Goal: Task Accomplishment & Management: Complete application form

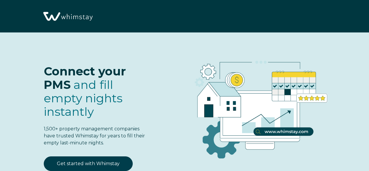
select select "US"
select select "Standard"
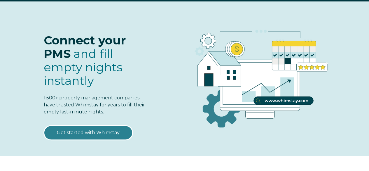
click at [108, 132] on link "Get started with Whimstay" at bounding box center [88, 132] width 89 height 15
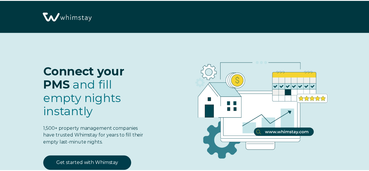
scroll to position [668, 0]
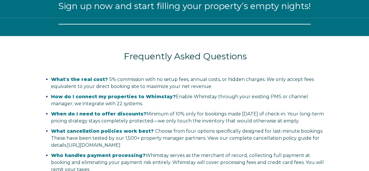
select select "US"
select select "Standard"
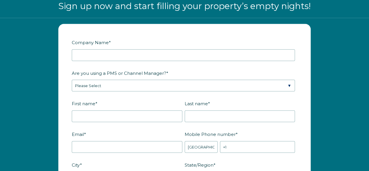
click at [97, 47] on div "Company Name *" at bounding box center [184, 49] width 225 height 24
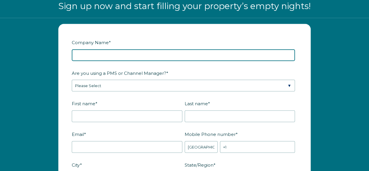
click at [97, 51] on input "Company Name *" at bounding box center [183, 55] width 223 height 12
type input "Test Hostfully SSOB Flow By Rashesh"
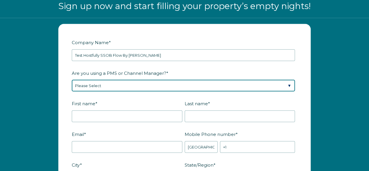
click at [119, 82] on select "Please Select Barefoot BookingPal Boost Brightside CiiRUS Escapia Guesty Hostaw…" at bounding box center [183, 86] width 223 height 12
select select "Hostfully"
click at [72, 80] on select "Please Select Barefoot BookingPal Boost Brightside CiiRUS Escapia Guesty Hostaw…" at bounding box center [183, 86] width 223 height 12
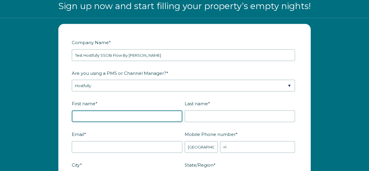
click at [93, 116] on input "First name *" at bounding box center [127, 116] width 111 height 12
type input "Rashesh"
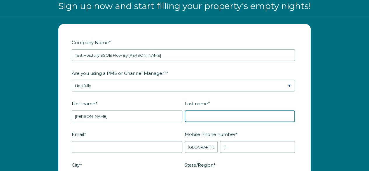
type input "Ved"
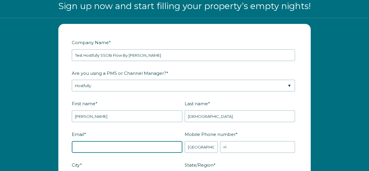
type input "rasheshved7@gmail.com"
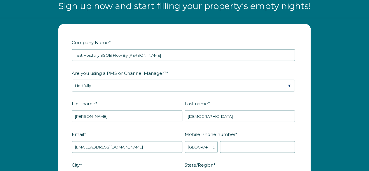
type input "AHMEDABAD"
type input "Gujarat"
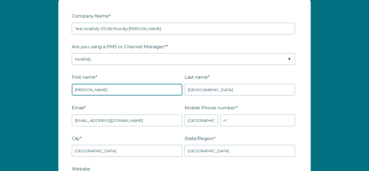
scroll to position [705, 0]
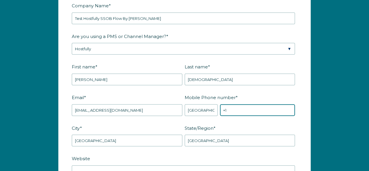
click at [240, 107] on input "+1" at bounding box center [257, 110] width 75 height 12
paste input "17759802006"
click at [229, 107] on input "+1 17759802006" at bounding box center [257, 110] width 75 height 12
type input "+1 7759802006"
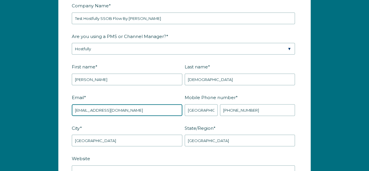
click at [127, 108] on input "rasheshved7@gmail.com" at bounding box center [127, 110] width 111 height 12
paste input ".ved24@whimstay"
type input "[PERSON_NAME][EMAIL_ADDRESS][DOMAIN_NAME]"
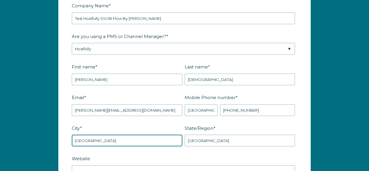
click at [107, 143] on input "AHMEDABAD" at bounding box center [127, 140] width 111 height 12
type input "California"
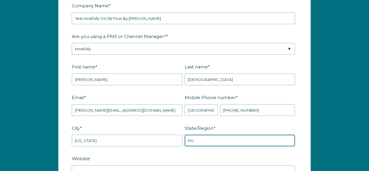
type input "Florida"
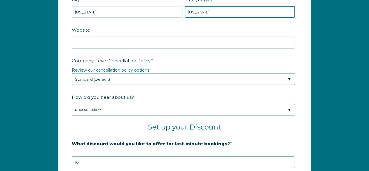
scroll to position [834, 0]
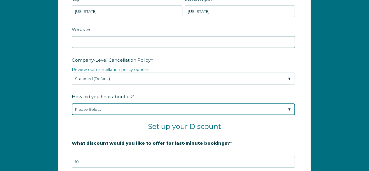
click at [124, 106] on select "Please Select Found Whimstay through a Google search Spoke to a Whimstay salesp…" at bounding box center [183, 109] width 223 height 12
select select "Google Search"
click at [72, 103] on select "Please Select Found Whimstay through a Google search Spoke to a Whimstay salesp…" at bounding box center [183, 109] width 223 height 12
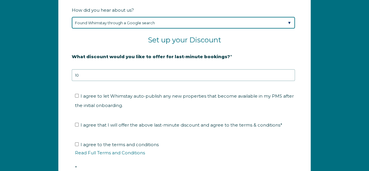
scroll to position [921, 0]
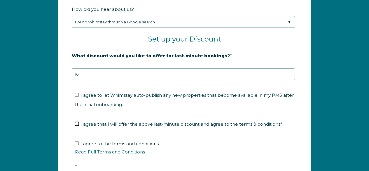
click at [77, 122] on input "I agree that I will offer the above last-minute discount and agree to the terms…" at bounding box center [77, 124] width 4 height 4
checkbox input "true"
click at [76, 141] on input "I agree to the terms and conditions Read Full Terms and Conditions *" at bounding box center [77, 143] width 4 height 4
checkbox input "true"
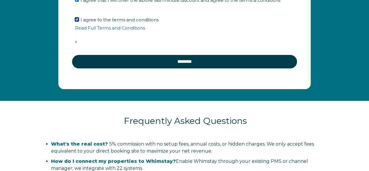
scroll to position [1051, 0]
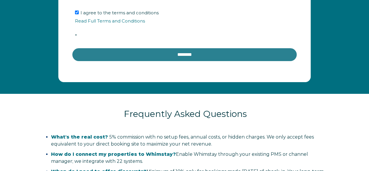
click at [162, 48] on input "********" at bounding box center [184, 55] width 225 height 14
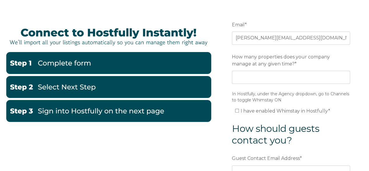
scroll to position [48, 0]
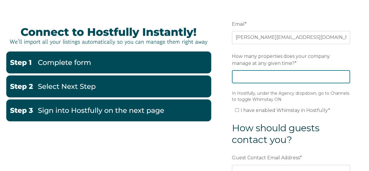
click at [275, 75] on input "How many properties does your company manage at any given time? *" at bounding box center [291, 76] width 118 height 13
type input "10"
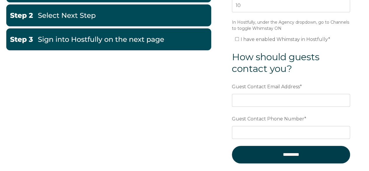
scroll to position [120, 0]
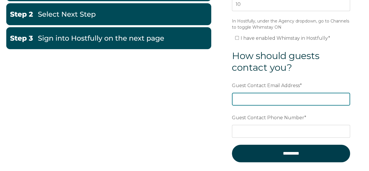
click at [258, 97] on input "Guest Contact Email Address *" at bounding box center [291, 98] width 118 height 13
paste input "rashesh.ved24@whimstay.com"
type input "rashesh.ved24@whimstay.com"
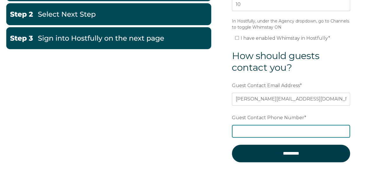
click at [257, 130] on input "Guest Contact Phone Number *" at bounding box center [291, 131] width 118 height 13
paste input "17759802006"
click at [238, 129] on input "17759802006" at bounding box center [291, 131] width 118 height 13
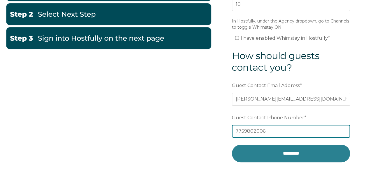
type input "7759802006"
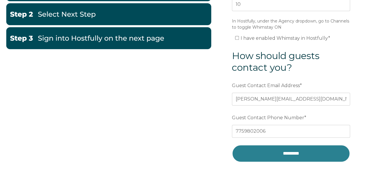
click at [293, 153] on input "*********" at bounding box center [291, 152] width 118 height 17
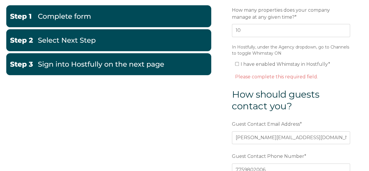
scroll to position [93, 0]
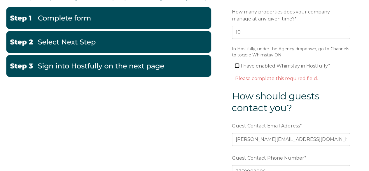
click at [238, 64] on input "I have enabled Whimstay in Hostfully *" at bounding box center [237, 66] width 4 height 4
checkbox input "true"
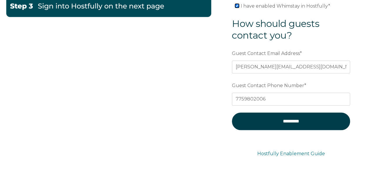
scroll to position [156, 0]
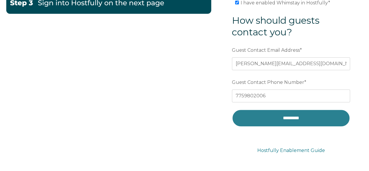
click at [292, 111] on input "*********" at bounding box center [291, 117] width 118 height 17
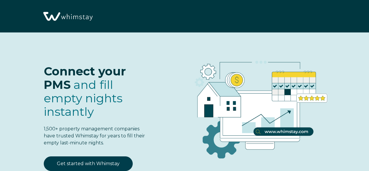
select select "US"
select select "Standard"
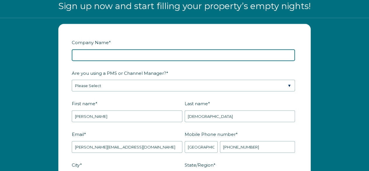
click at [119, 53] on input "Company Name *" at bounding box center [183, 55] width 223 height 12
type input "Test Hostfully SSOB By Rashesh"
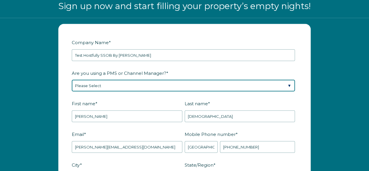
click at [101, 87] on select "Please Select Barefoot BookingPal Boost Brightside CiiRUS Escapia Guesty Hostaw…" at bounding box center [183, 86] width 223 height 12
select select "Hostfully"
click at [72, 80] on select "Please Select Barefoot BookingPal Boost Brightside CiiRUS Escapia Guesty Hostaw…" at bounding box center [183, 86] width 223 height 12
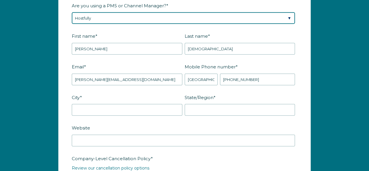
scroll to position [736, 0]
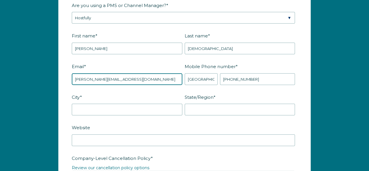
click at [159, 77] on input "rashesh.ved24@whimstay.com" at bounding box center [127, 79] width 111 height 12
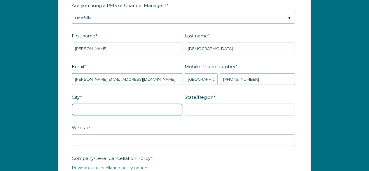
click at [94, 108] on input "City *" at bounding box center [127, 110] width 111 height 12
click at [116, 111] on input "City *" at bounding box center [127, 110] width 111 height 12
type input "California"
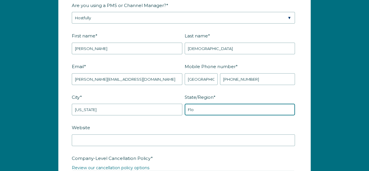
type input "Florida"
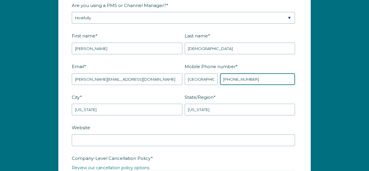
click at [227, 78] on input "+1 7759802006" at bounding box center [257, 79] width 75 height 12
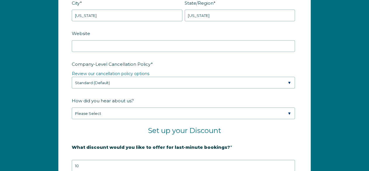
scroll to position [830, 0]
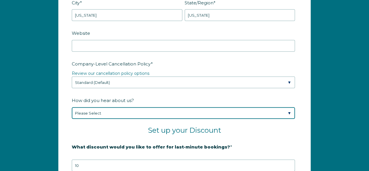
click at [114, 108] on select "Please Select Found Whimstay through a Google search Spoke to a Whimstay salesp…" at bounding box center [183, 113] width 223 height 12
select select "Google Search"
click at [72, 107] on select "Please Select Found Whimstay through a Google search Spoke to a Whimstay salesp…" at bounding box center [183, 113] width 223 height 12
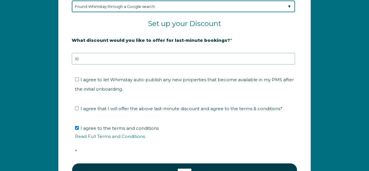
scroll to position [936, 0]
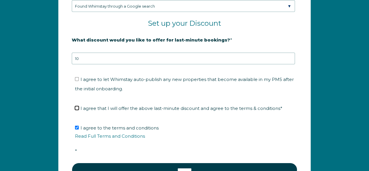
click at [78, 106] on input "I agree that I will offer the above last-minute discount and agree to the terms…" at bounding box center [77, 108] width 4 height 4
checkbox input "true"
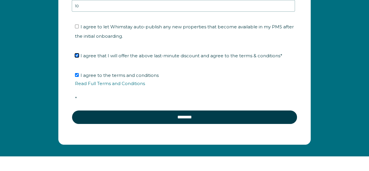
scroll to position [990, 0]
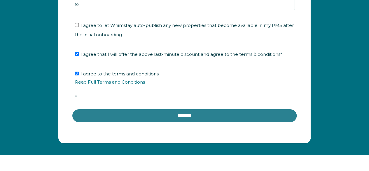
click at [155, 109] on input "********" at bounding box center [184, 115] width 225 height 14
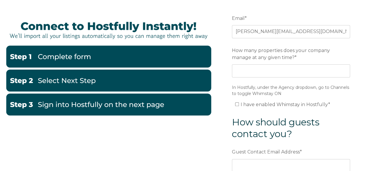
scroll to position [55, 0]
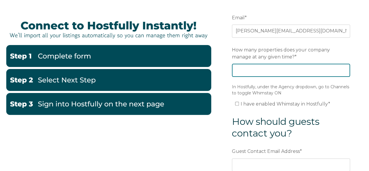
click at [266, 67] on input "How many properties does your company manage at any given time? *" at bounding box center [291, 70] width 118 height 13
type input "7"
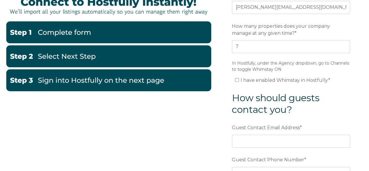
scroll to position [83, 0]
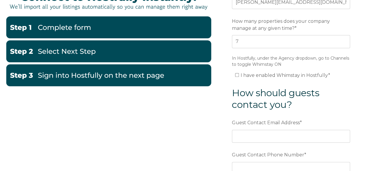
click at [212, 105] on div "Email * rashesh.ved24@whimstay.com Preferred language SDR How many properties d…" at bounding box center [184, 98] width 357 height 255
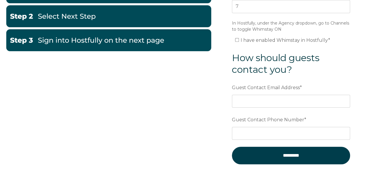
scroll to position [119, 0]
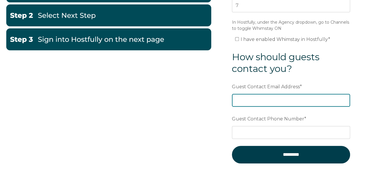
click at [247, 98] on input "Guest Contact Email Address *" at bounding box center [291, 100] width 118 height 13
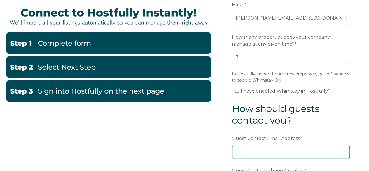
scroll to position [69, 0]
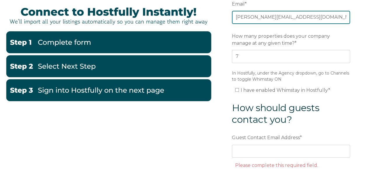
click at [315, 17] on input "[PERSON_NAME][EMAIL_ADDRESS][DOMAIN_NAME]" at bounding box center [291, 17] width 118 height 13
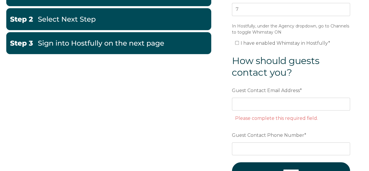
scroll to position [119, 0]
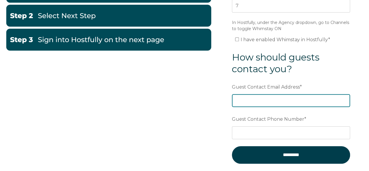
click at [264, 97] on input "Guest Contact Email Address *" at bounding box center [291, 100] width 118 height 13
paste input "[PERSON_NAME][EMAIL_ADDRESS][DOMAIN_NAME]"
type input "[PERSON_NAME][EMAIL_ADDRESS][DOMAIN_NAME]"
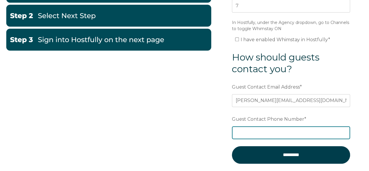
click at [260, 131] on input "Guest Contact Phone Number *" at bounding box center [291, 132] width 118 height 13
paste input "7759802006"
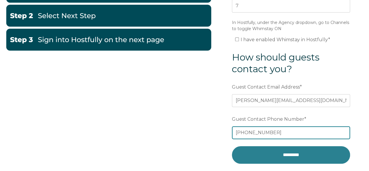
type input "+17759802006"
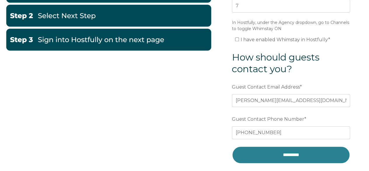
click at [295, 151] on input "*********" at bounding box center [291, 154] width 118 height 17
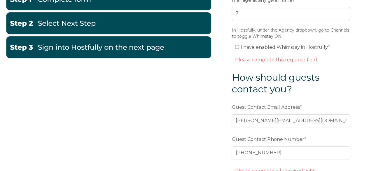
scroll to position [111, 0]
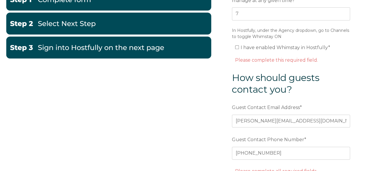
click at [238, 45] on label "I have enabled Whimstay in Hostfully *" at bounding box center [282, 48] width 95 height 6
click at [238, 45] on input "I have enabled Whimstay in Hostfully *" at bounding box center [237, 47] width 4 height 4
checkbox input "true"
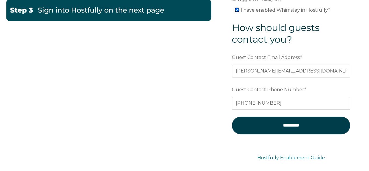
scroll to position [149, 0]
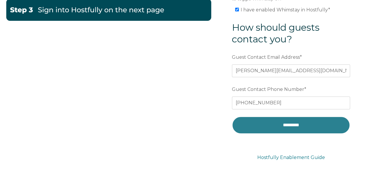
click at [285, 125] on input "*********" at bounding box center [291, 124] width 118 height 17
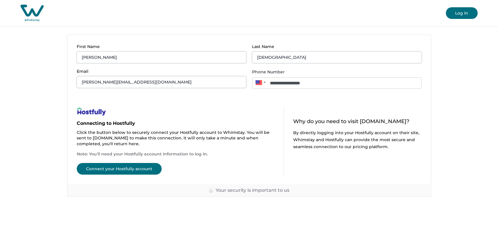
click at [118, 173] on button "Connect your Hostfully account" at bounding box center [119, 169] width 85 height 12
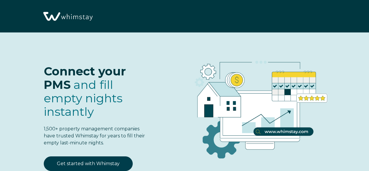
select select "US"
select select "Standard"
